Goal: Task Accomplishment & Management: Use online tool/utility

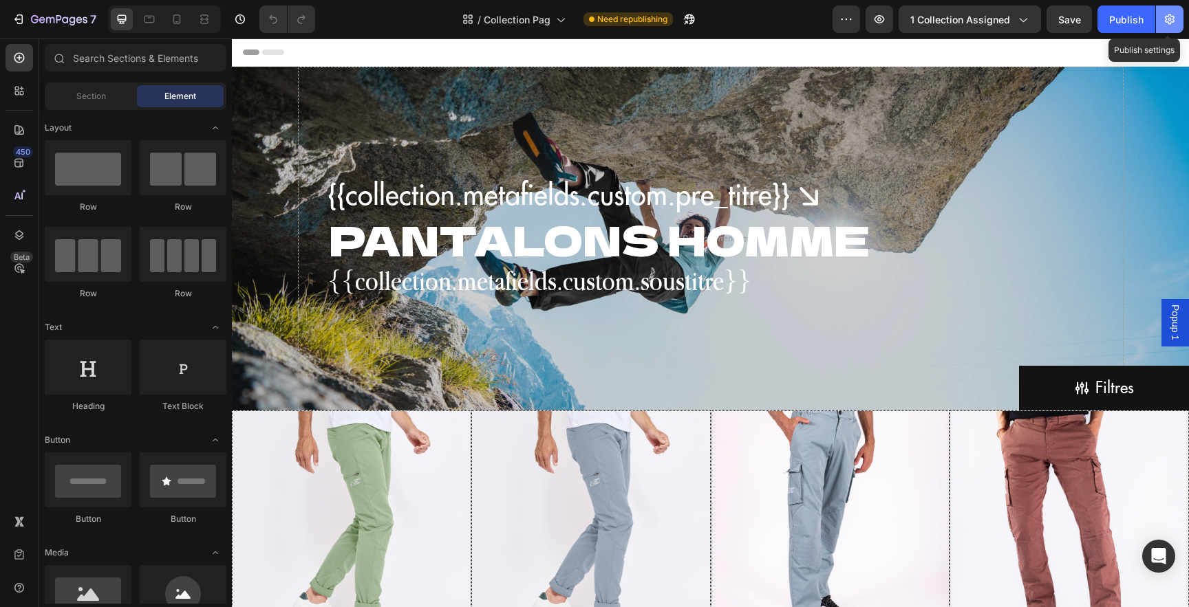
click at [1174, 16] on icon "button" at bounding box center [1169, 19] width 14 height 14
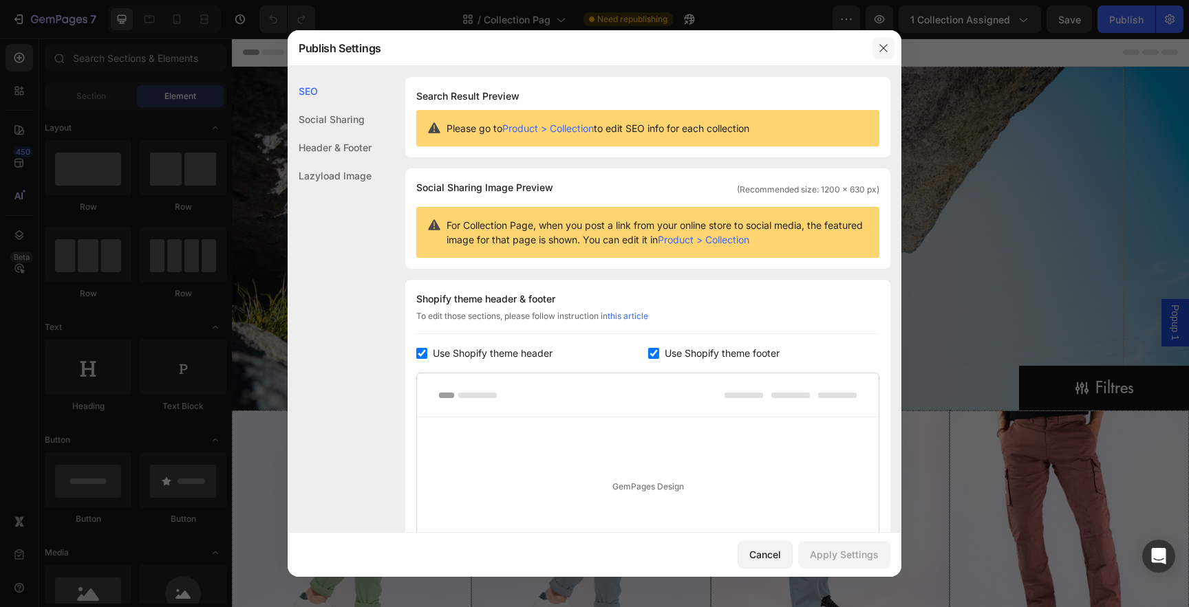
click at [884, 49] on icon "button" at bounding box center [883, 48] width 8 height 8
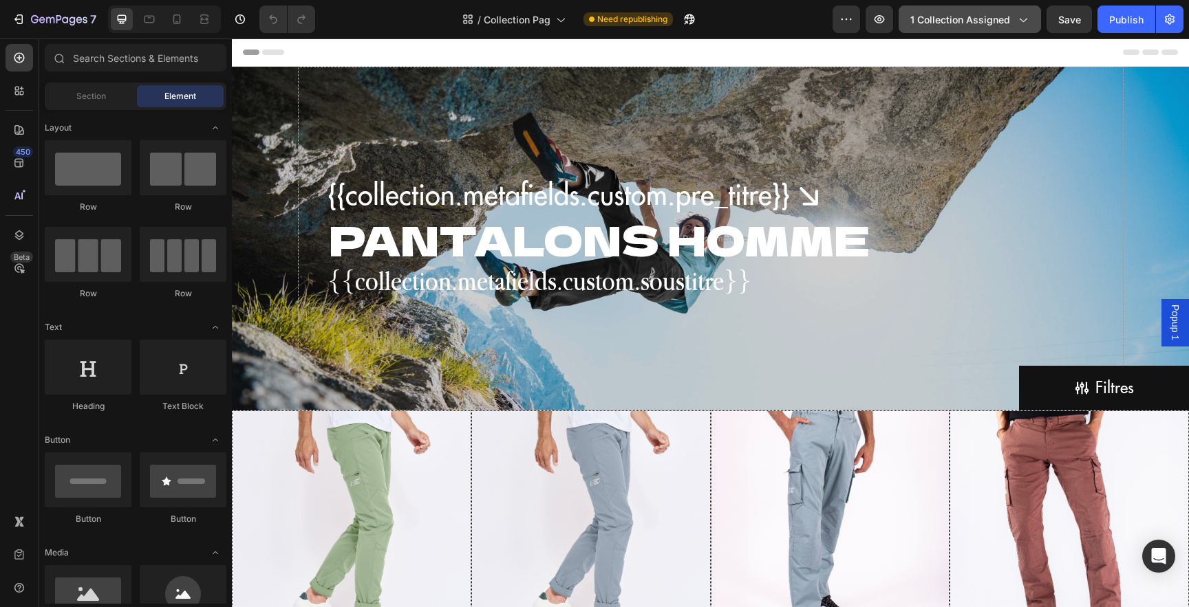
click at [1026, 22] on icon "button" at bounding box center [1022, 19] width 14 height 14
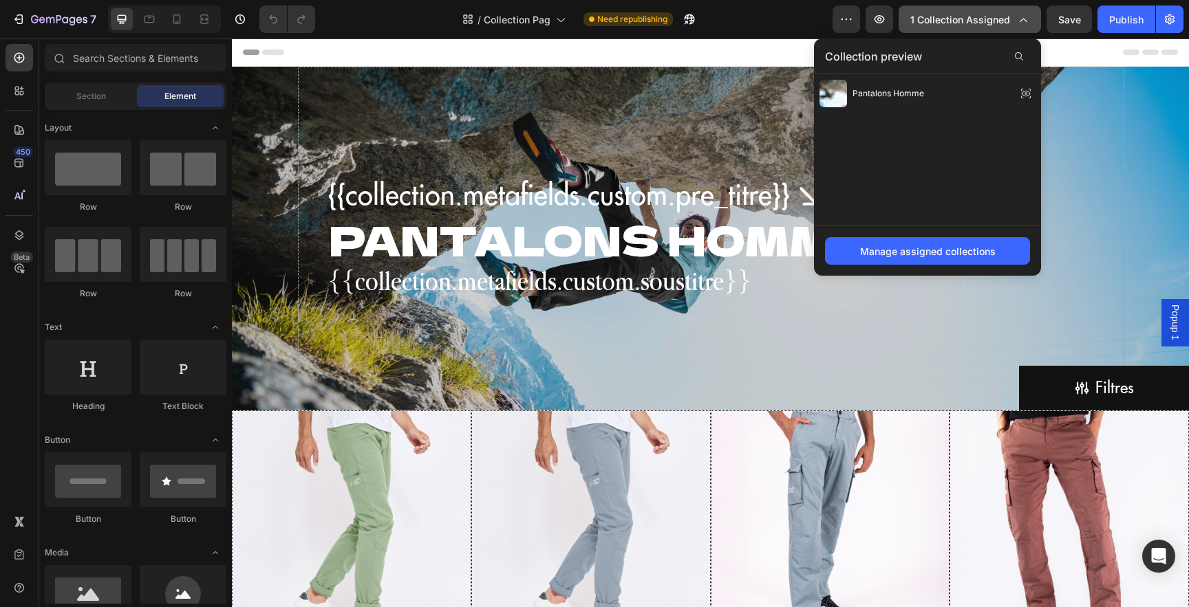
click at [1023, 19] on icon "button" at bounding box center [1022, 19] width 14 height 14
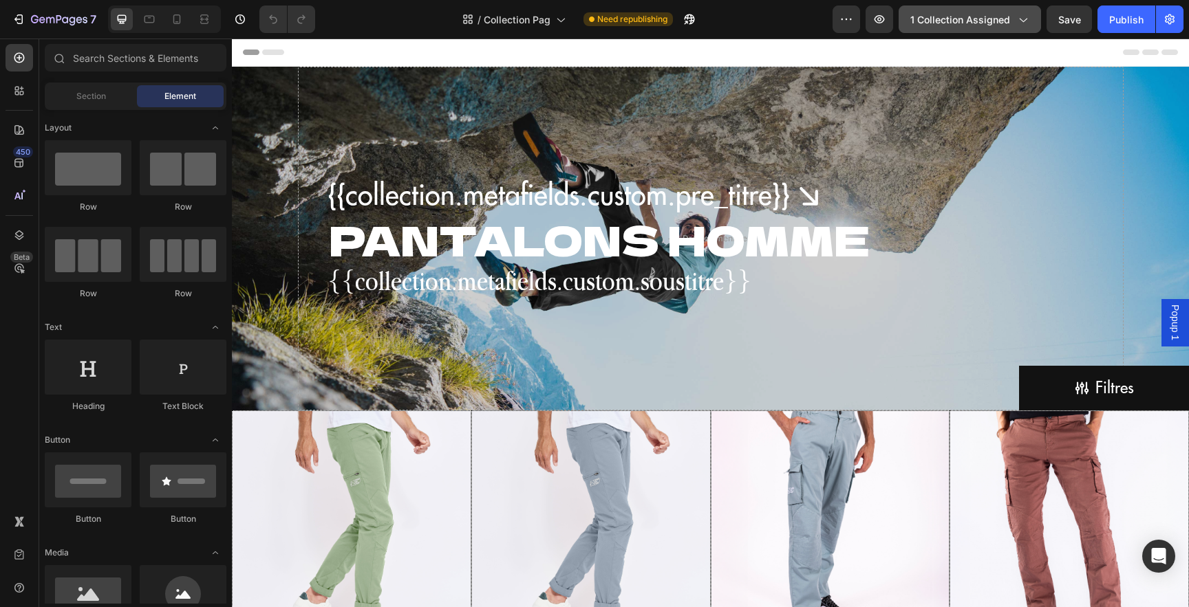
click at [1023, 19] on icon "button" at bounding box center [1022, 19] width 14 height 14
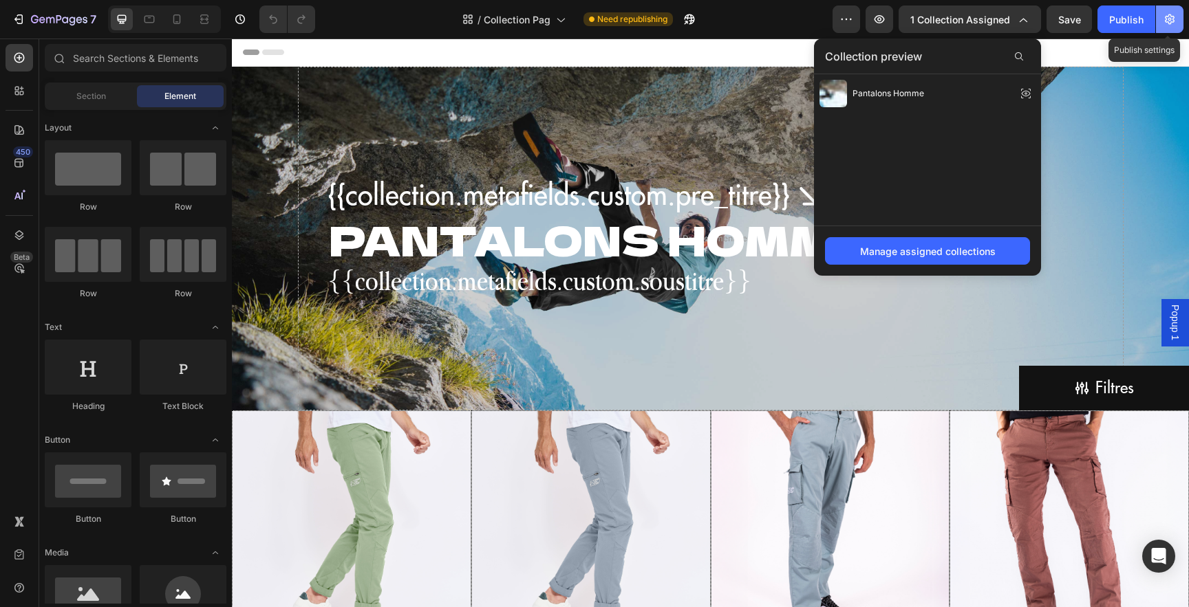
click at [1175, 21] on icon "button" at bounding box center [1169, 19] width 14 height 14
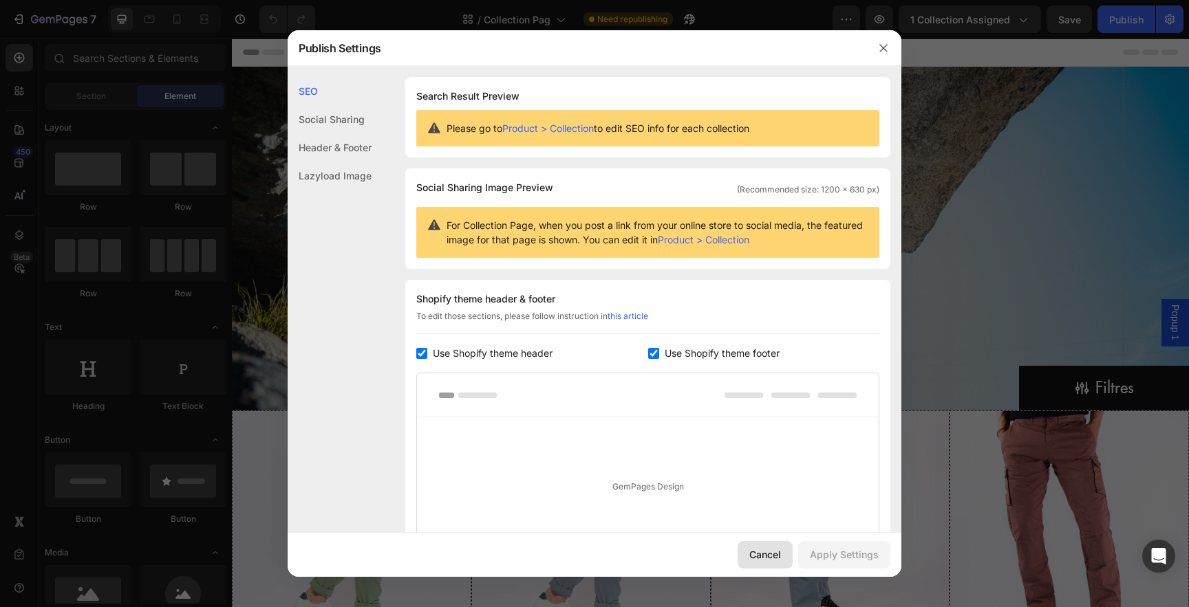
click at [764, 551] on div "Cancel" at bounding box center [765, 554] width 32 height 14
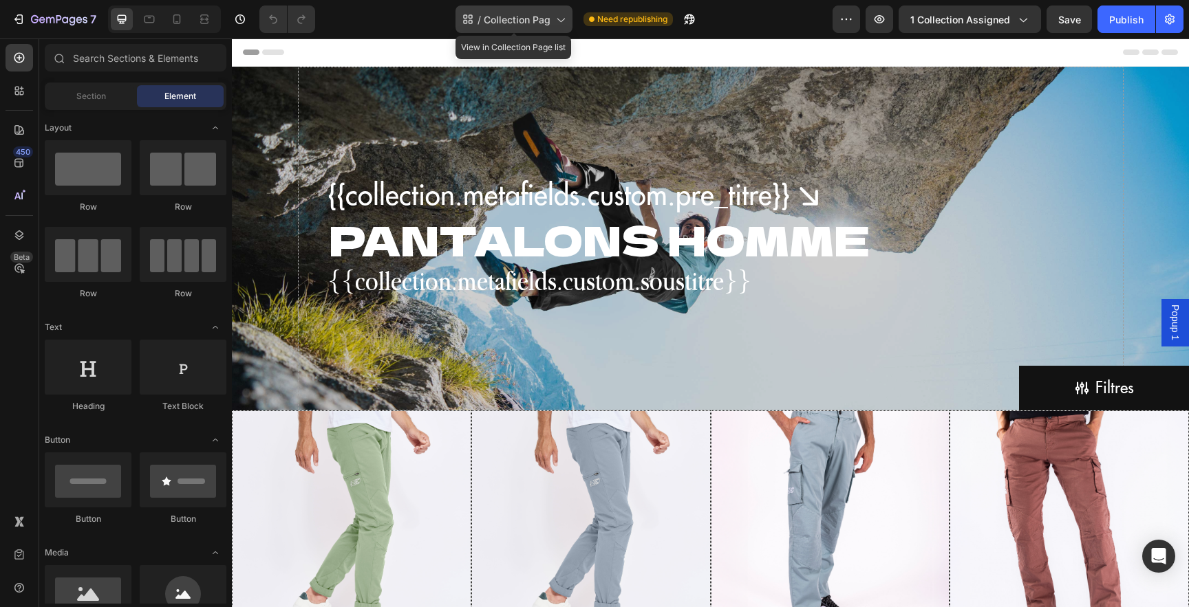
click at [557, 17] on icon at bounding box center [560, 19] width 14 height 14
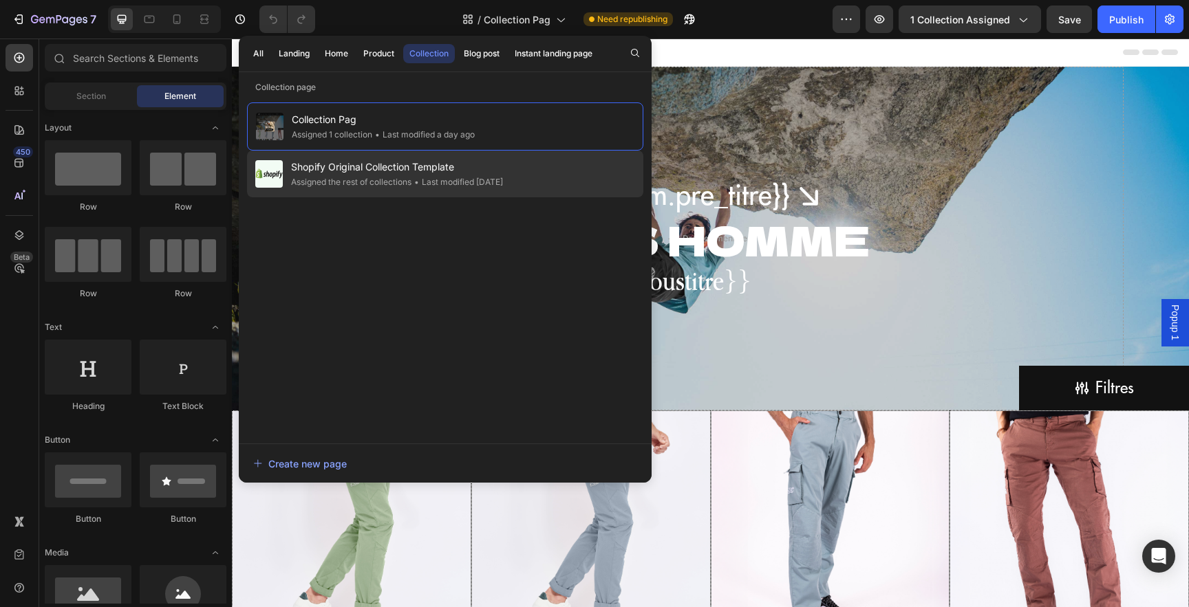
click at [440, 175] on span "Shopify Original Collection Template" at bounding box center [397, 167] width 212 height 17
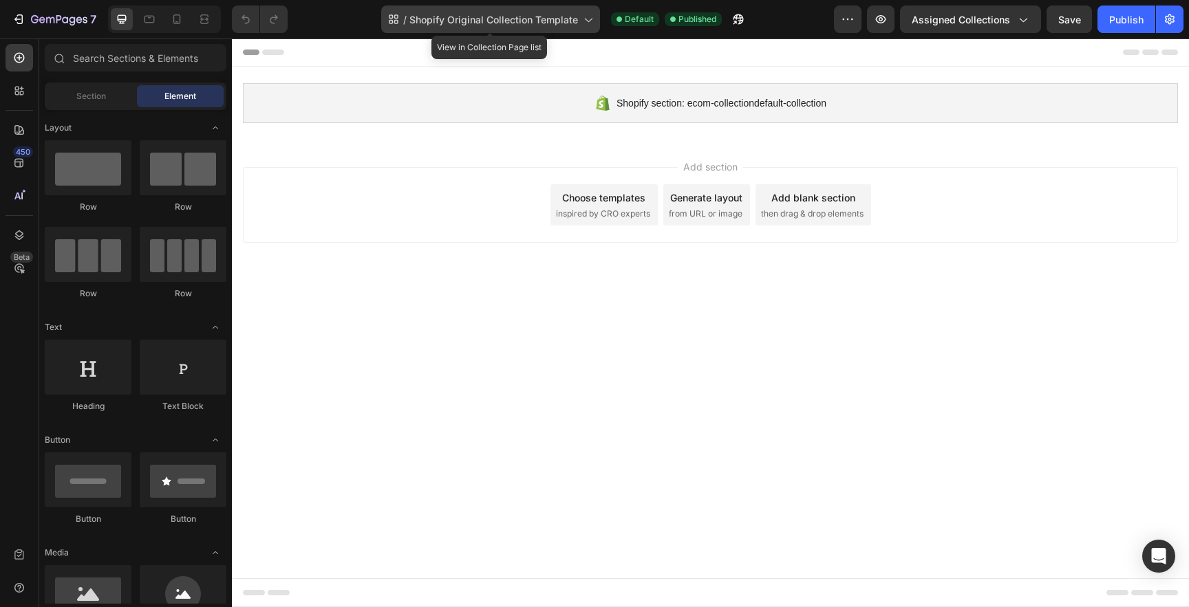
click at [525, 19] on span "Shopify Original Collection Template" at bounding box center [493, 19] width 169 height 14
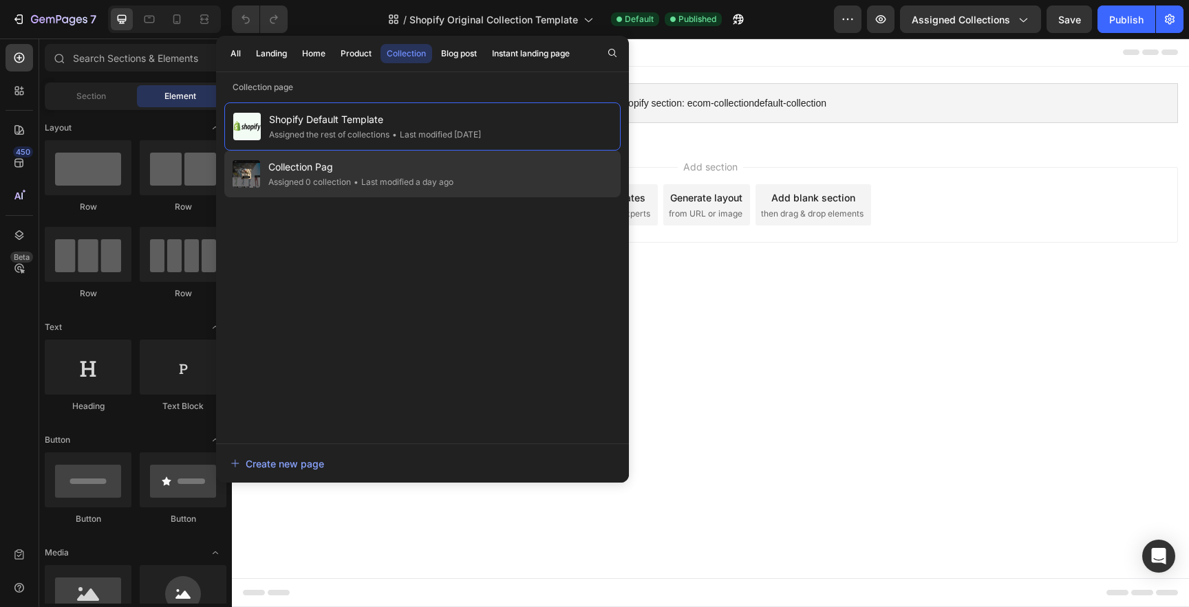
click at [331, 182] on div "Assigned 0 collection" at bounding box center [309, 182] width 83 height 14
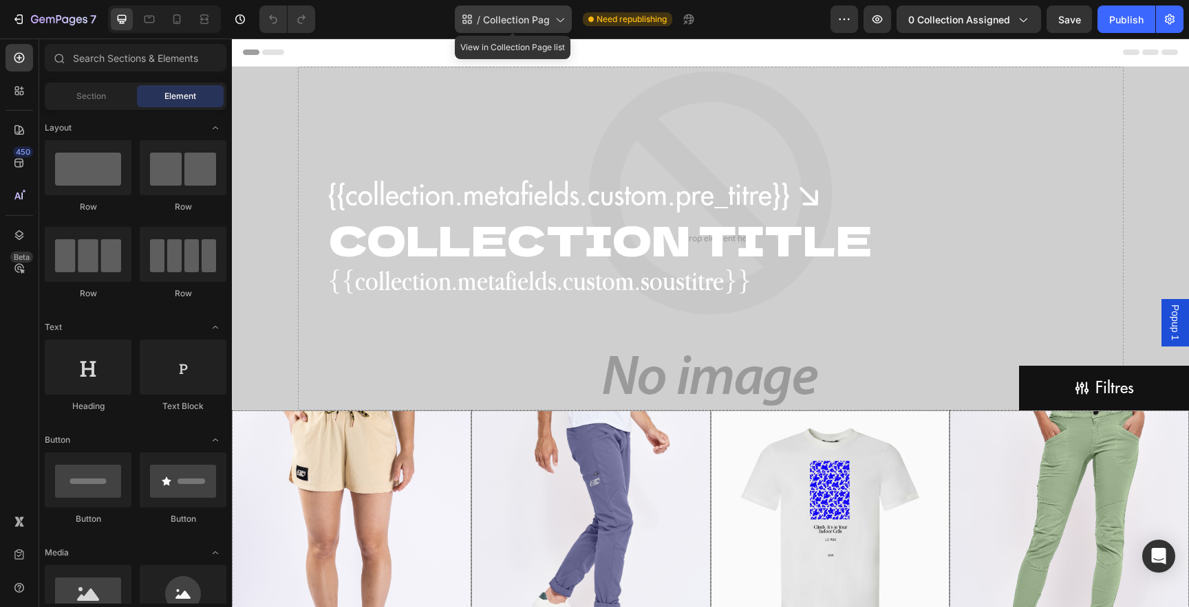
click at [545, 14] on span "Collection Pag" at bounding box center [516, 19] width 67 height 14
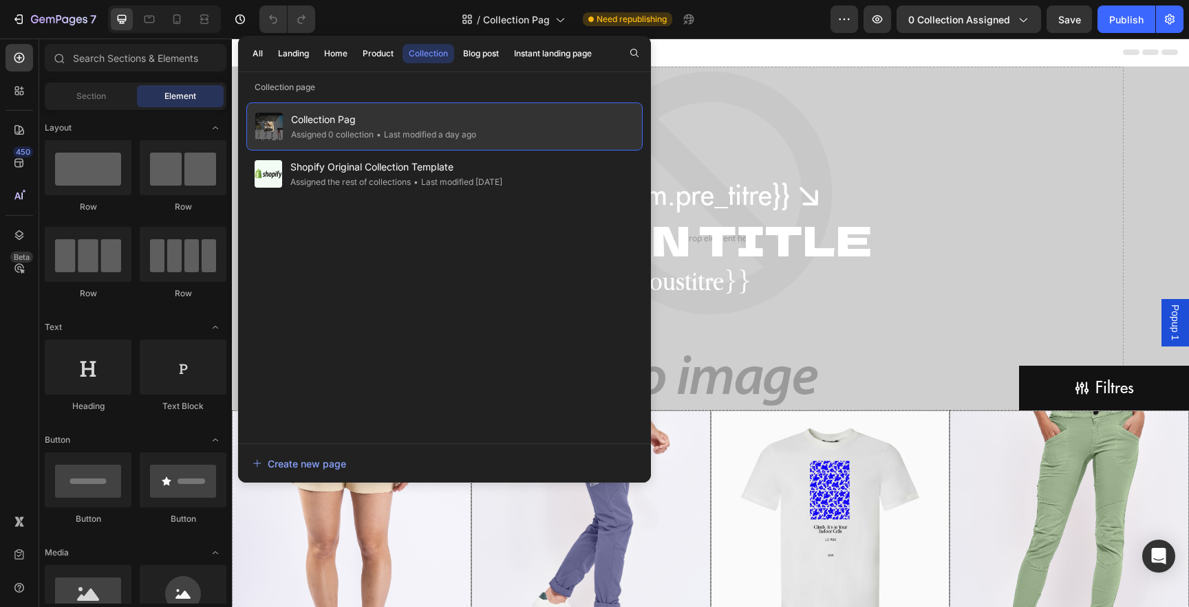
click at [335, 120] on span "Collection Pag" at bounding box center [383, 119] width 185 height 17
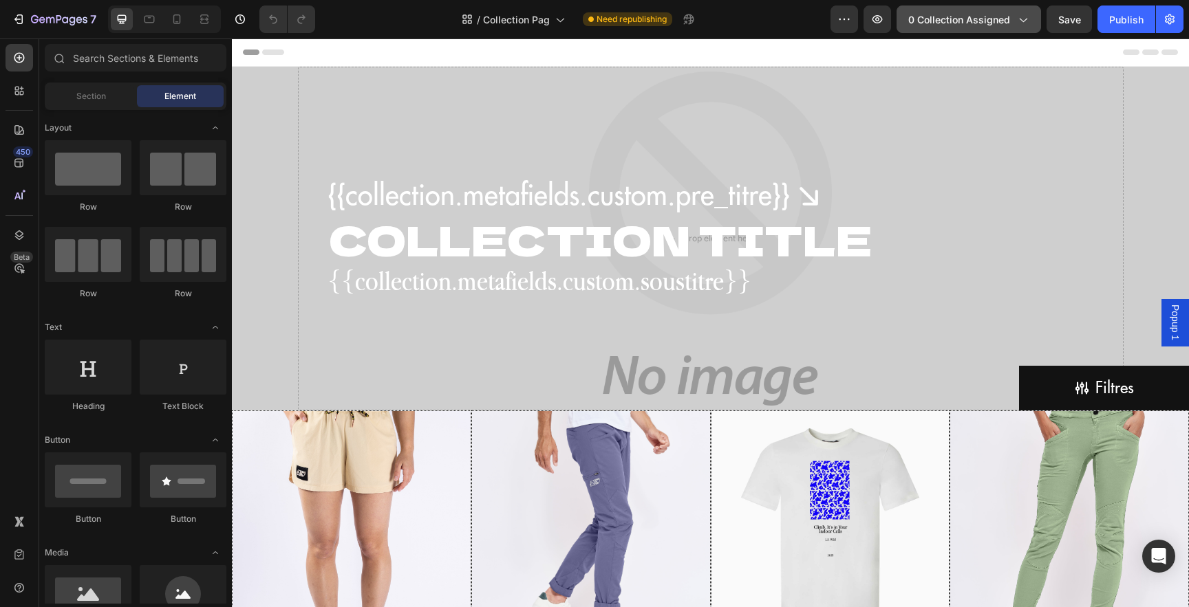
click at [1006, 15] on span "0 collection assigned" at bounding box center [959, 19] width 102 height 14
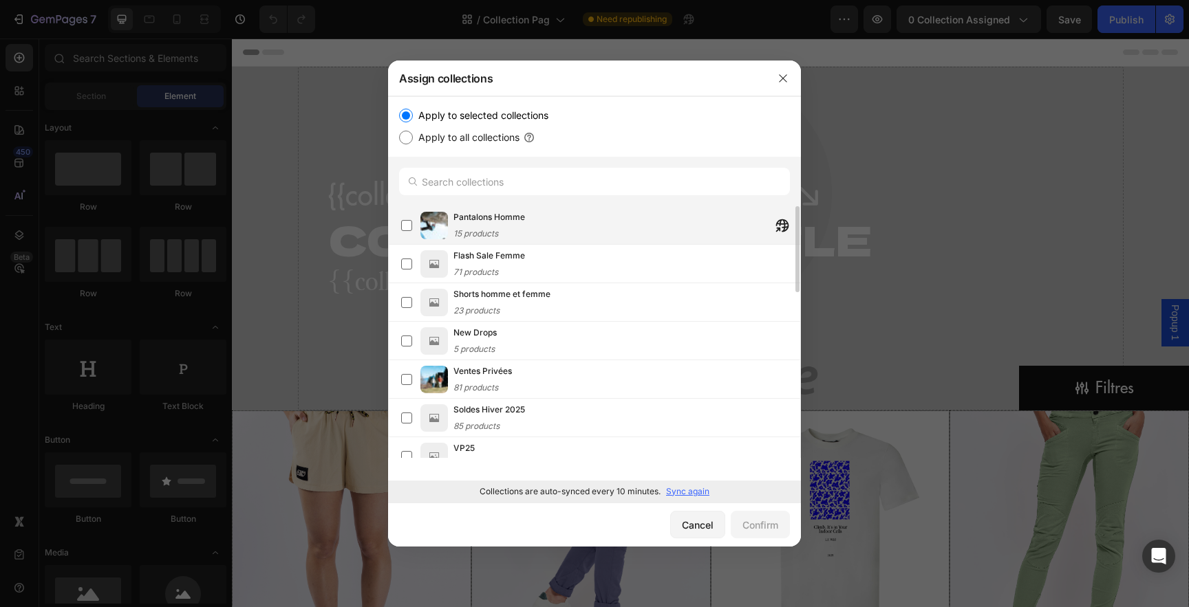
click at [510, 222] on span "Pantalons Homme" at bounding box center [489, 217] width 72 height 14
click at [755, 524] on div "Confirm" at bounding box center [760, 525] width 36 height 14
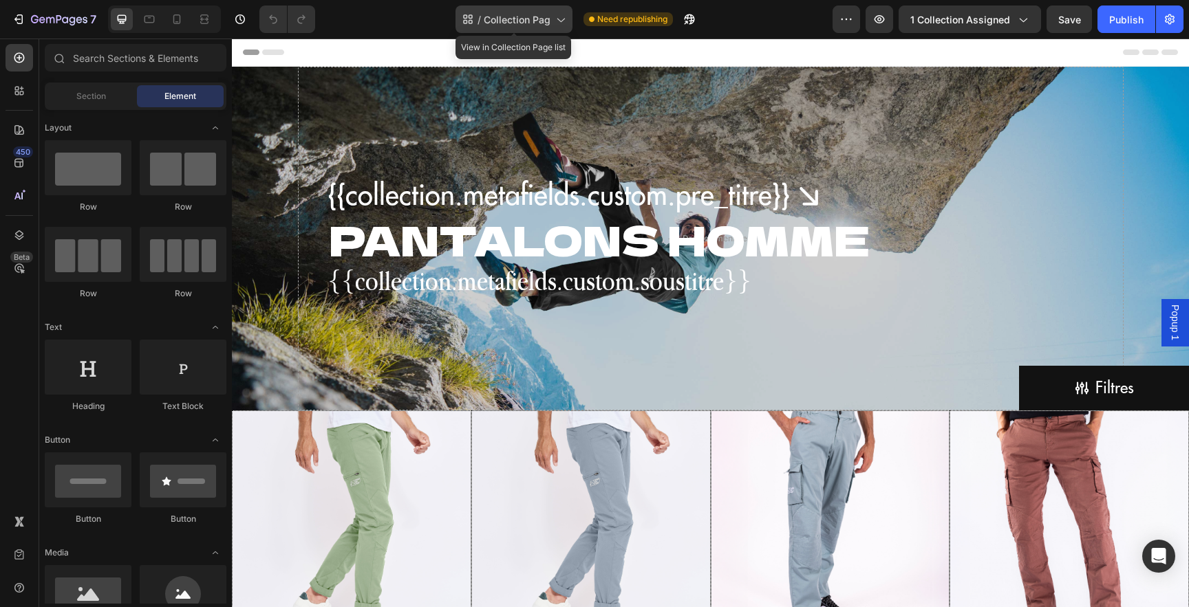
click at [534, 24] on span "Collection Pag" at bounding box center [517, 19] width 67 height 14
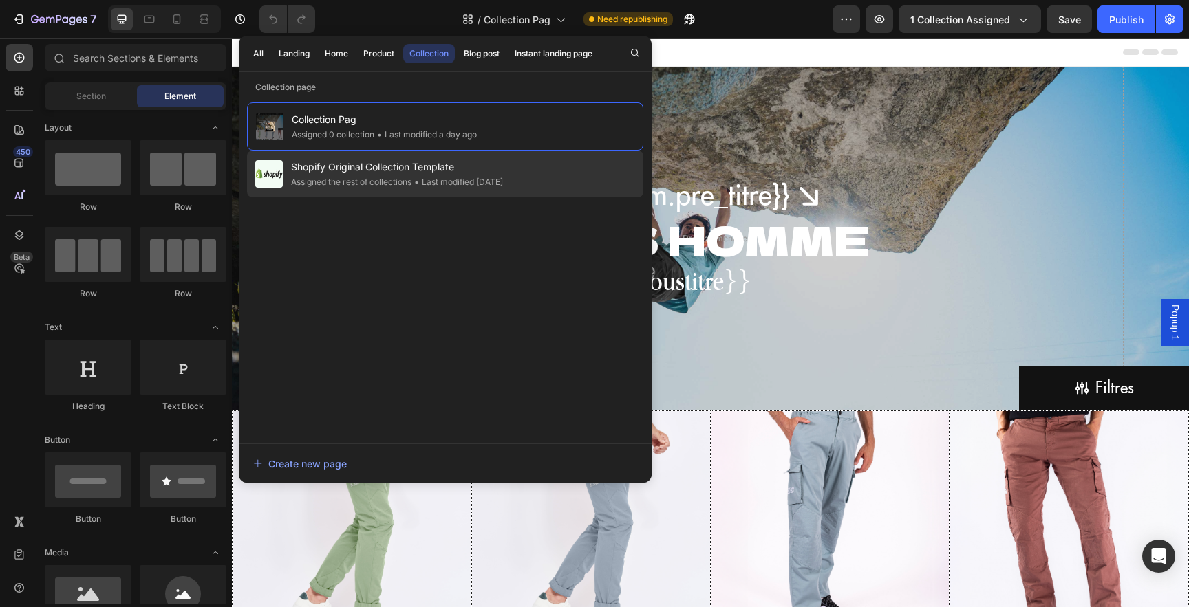
click at [439, 164] on span "Shopify Original Collection Template" at bounding box center [397, 167] width 212 height 17
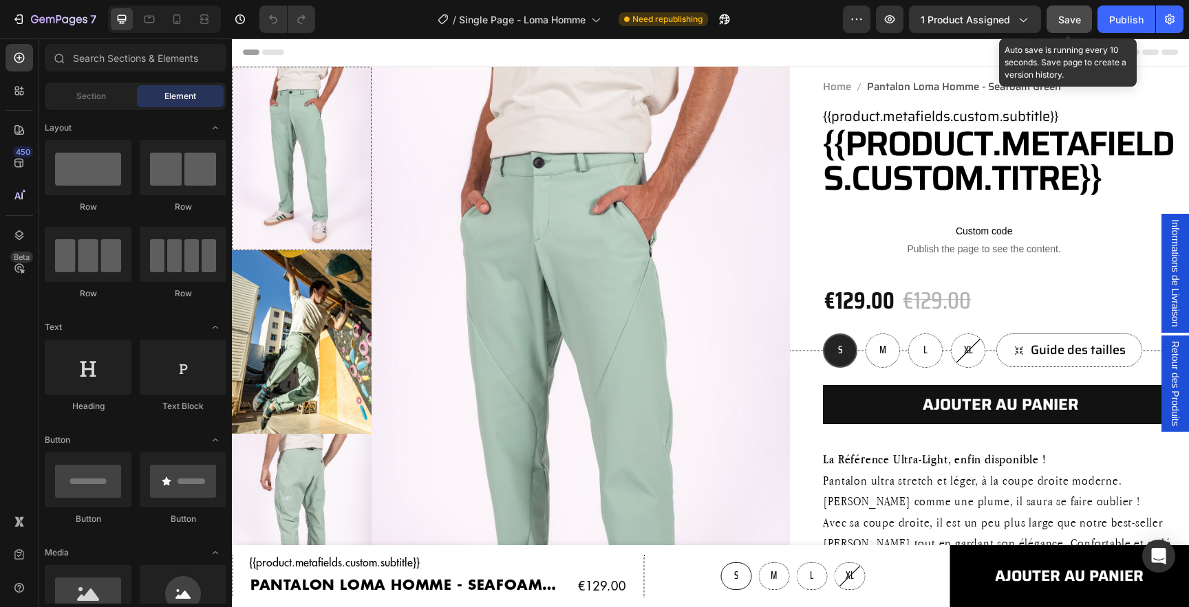
click at [1075, 19] on span "Save" at bounding box center [1069, 20] width 23 height 12
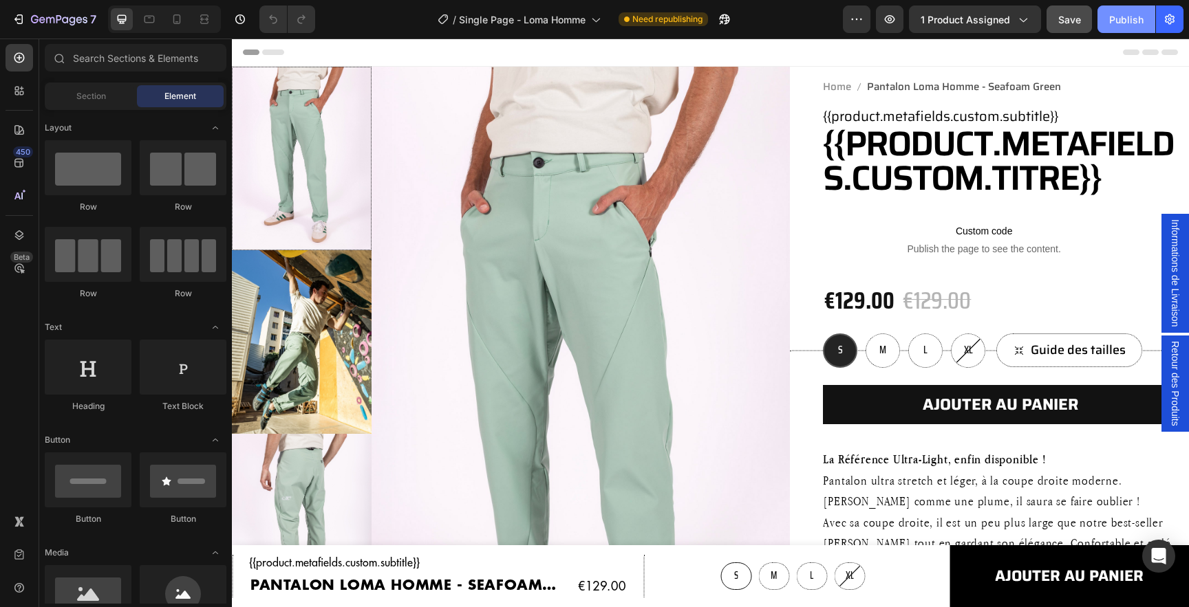
click at [1134, 15] on div "Publish" at bounding box center [1126, 19] width 34 height 14
click at [1136, 25] on button "Publish" at bounding box center [1126, 20] width 58 height 28
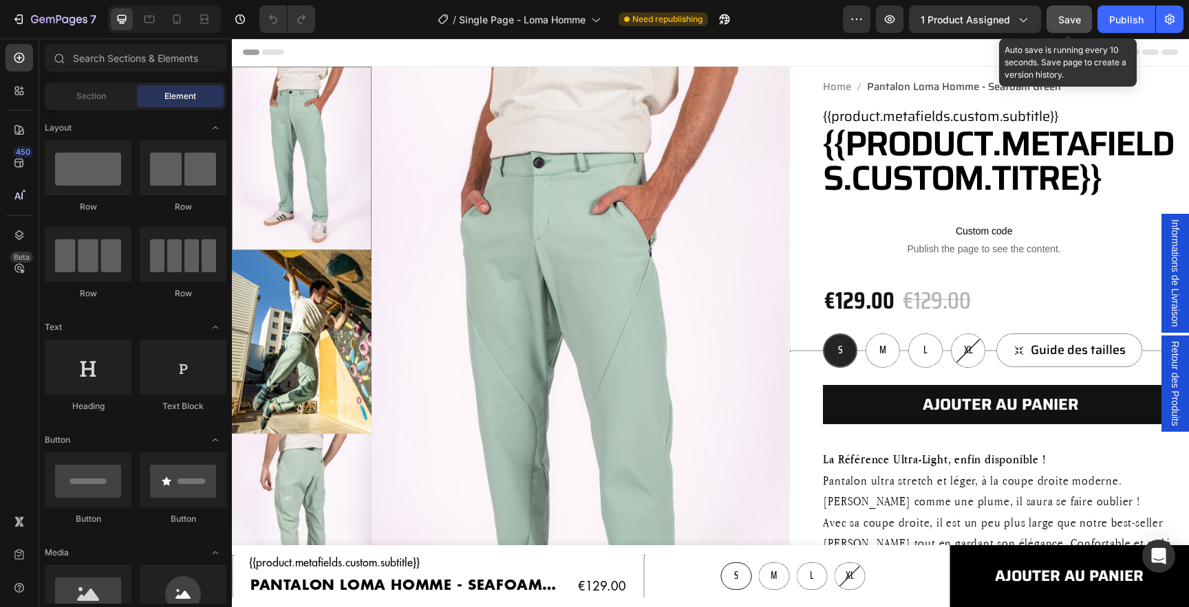
click at [1077, 14] on span "Save" at bounding box center [1069, 20] width 23 height 12
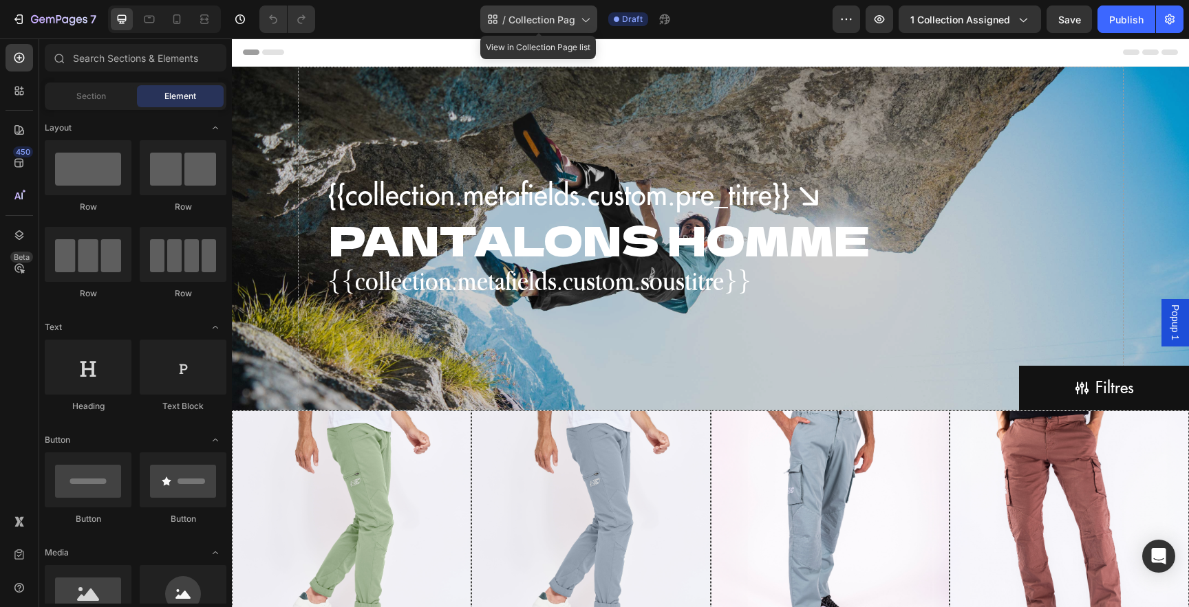
click at [539, 14] on span "Collection Pag" at bounding box center [541, 19] width 67 height 14
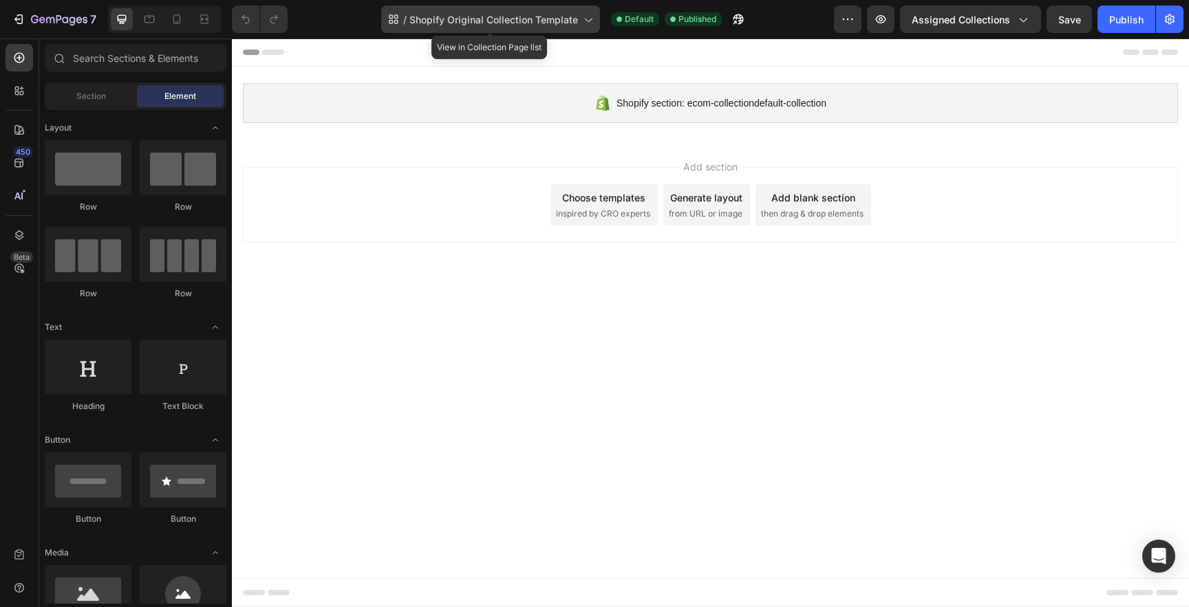
click at [536, 17] on span "Shopify Original Collection Template" at bounding box center [493, 19] width 169 height 14
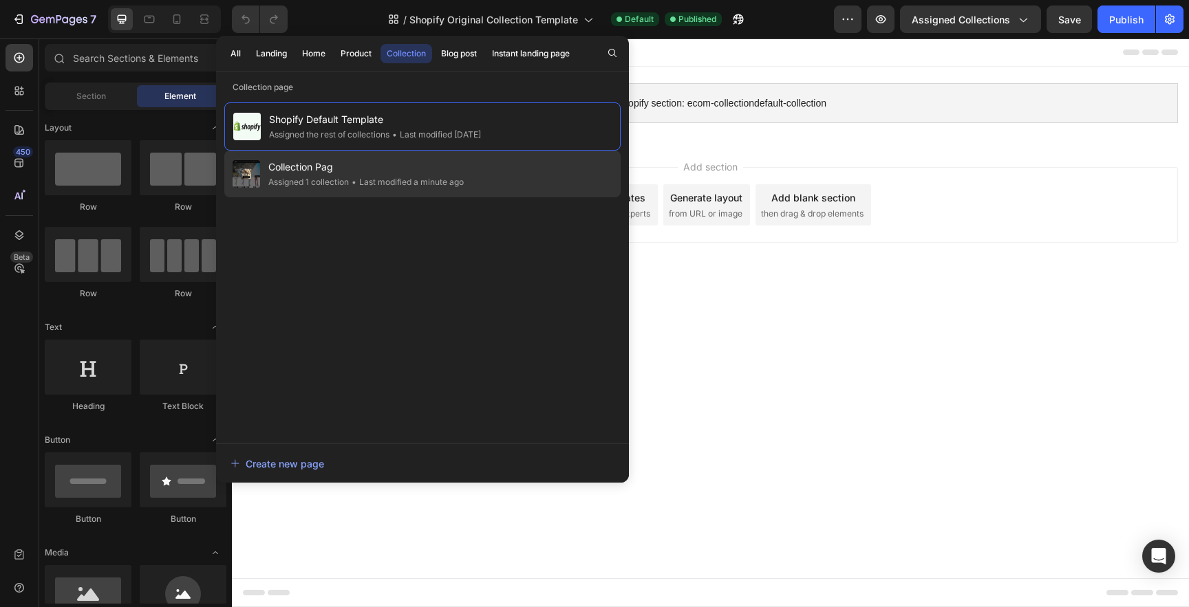
click at [360, 171] on span "Collection Pag" at bounding box center [365, 167] width 195 height 17
